Goal: Find contact information: Find contact information

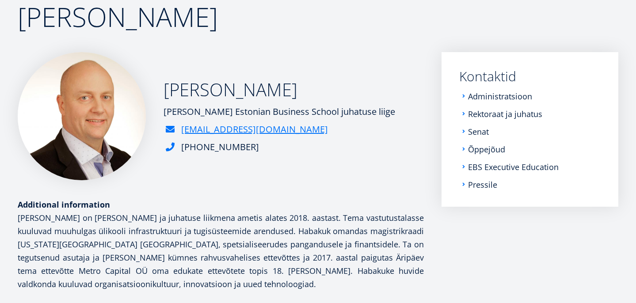
scroll to position [84, 0]
click at [471, 100] on link "Administratsioon" at bounding box center [501, 96] width 64 height 9
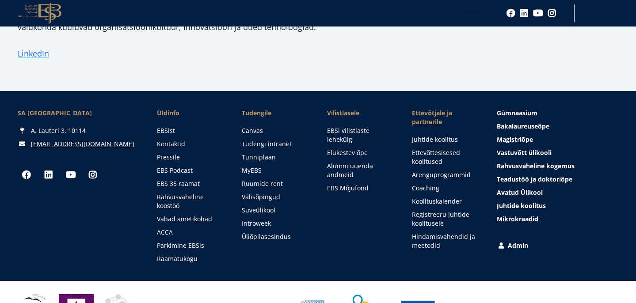
scroll to position [382, 0]
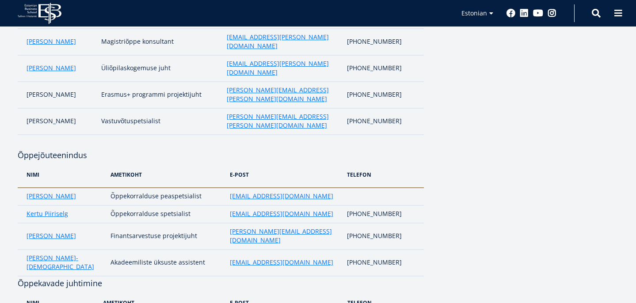
scroll to position [400, 0]
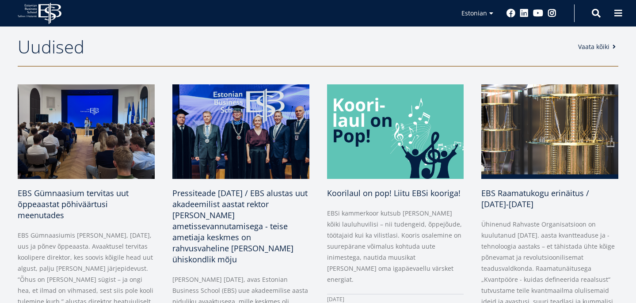
scroll to position [385, 0]
